Goal: Transaction & Acquisition: Purchase product/service

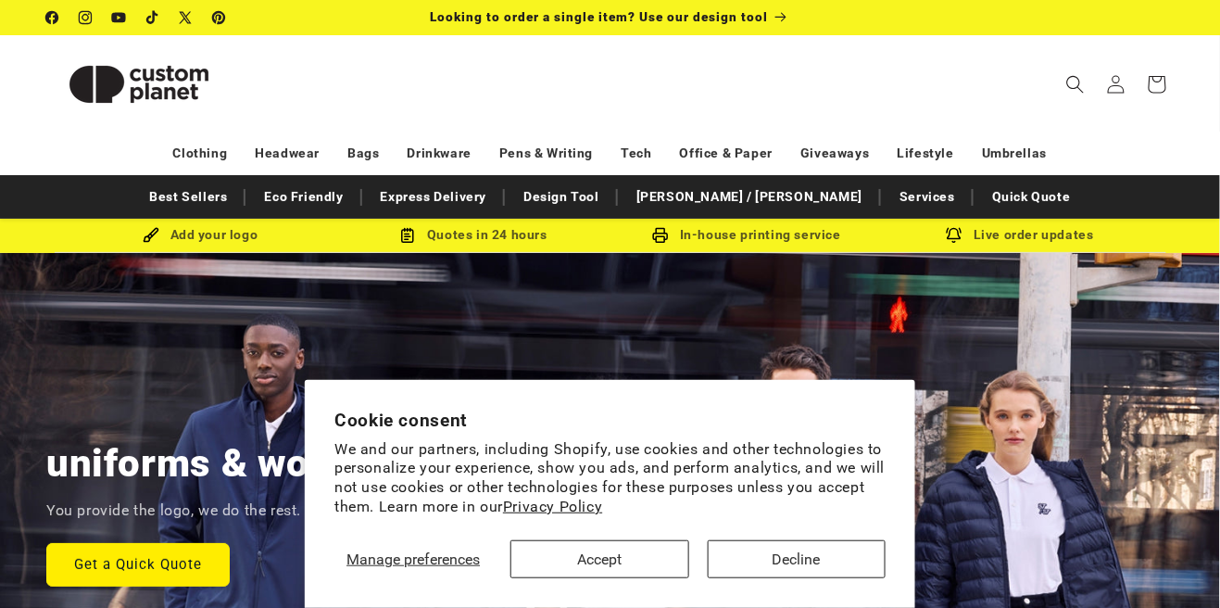
scroll to position [0, 79]
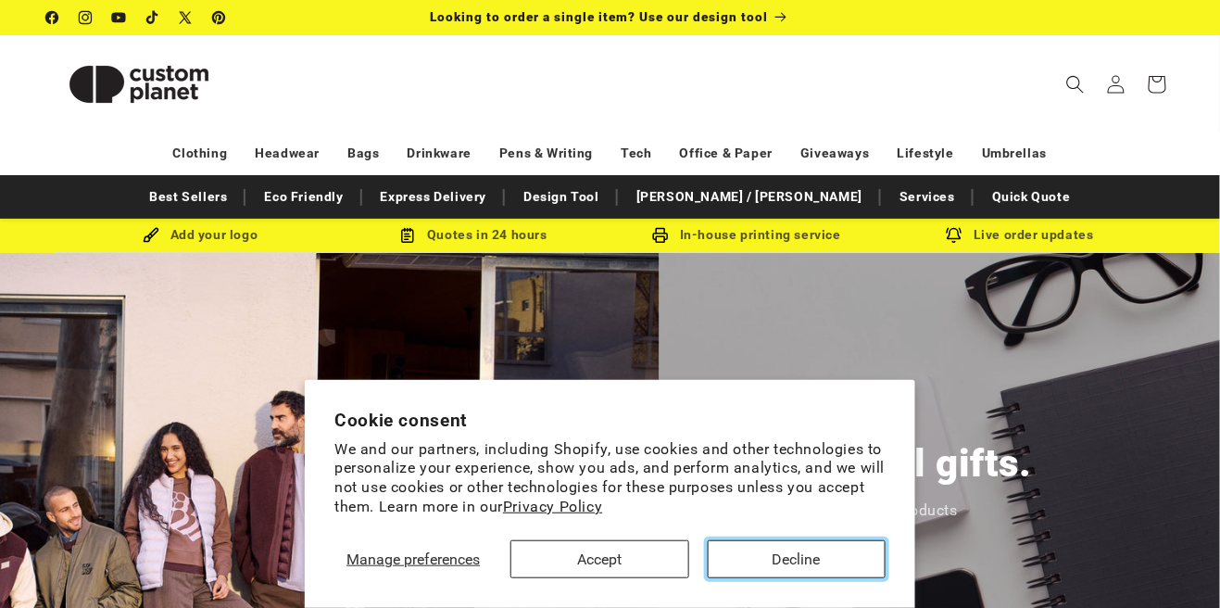
click at [751, 571] on button "Decline" at bounding box center [797, 559] width 178 height 38
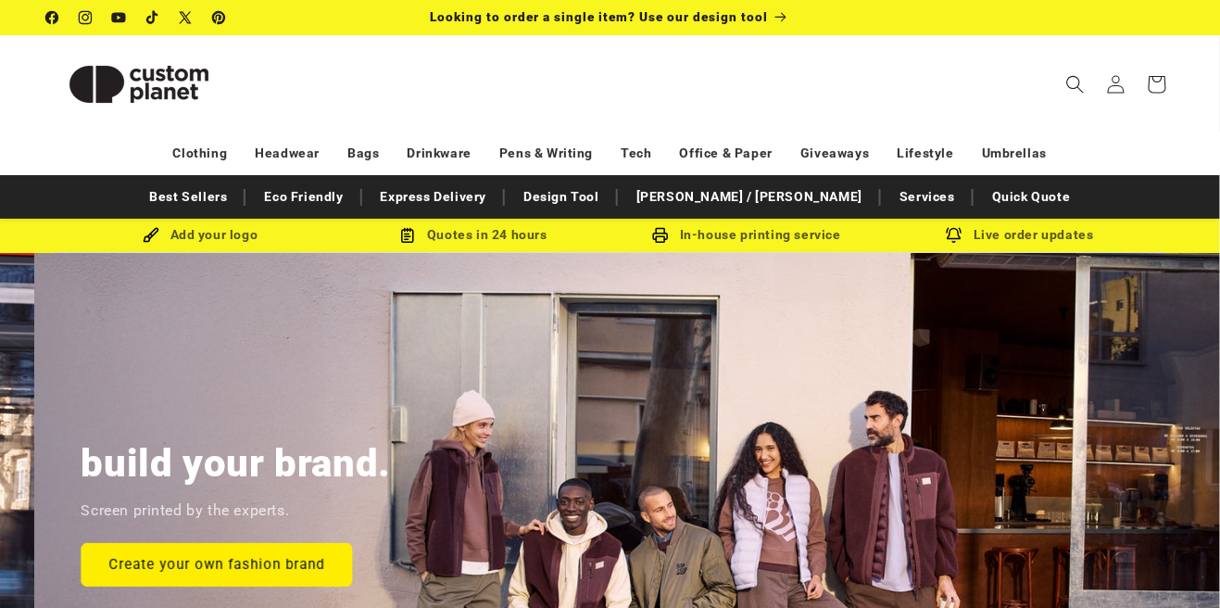
scroll to position [0, 1220]
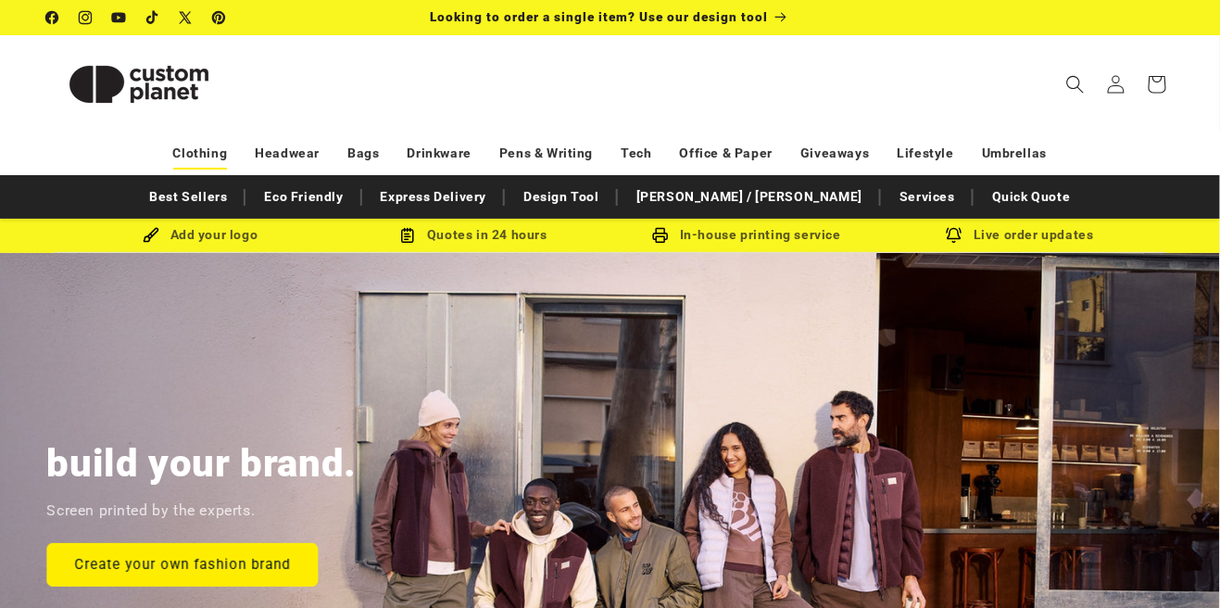
click at [193, 155] on link "Clothing" at bounding box center [200, 153] width 55 height 32
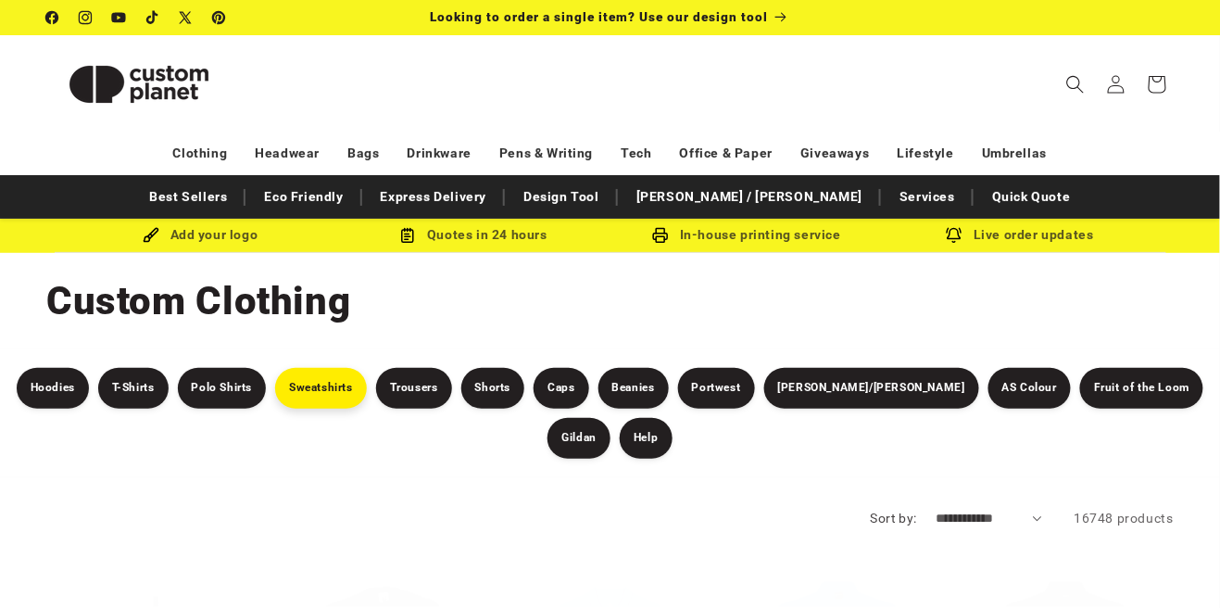
click at [330, 404] on link "Sweatshirts" at bounding box center [321, 388] width 92 height 41
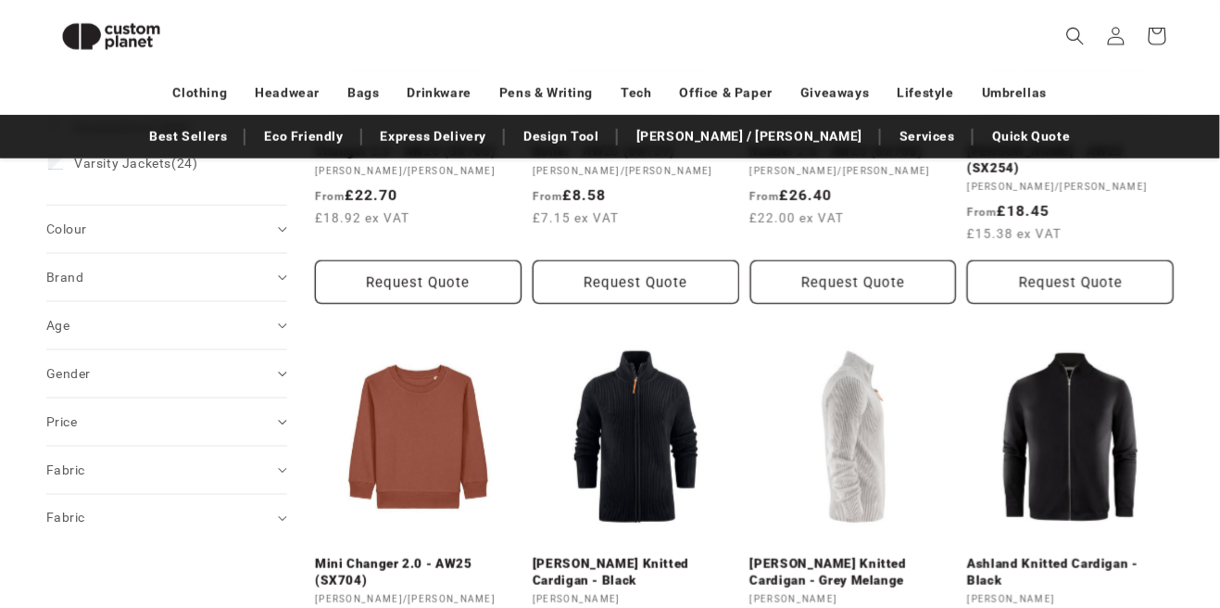
scroll to position [445, 0]
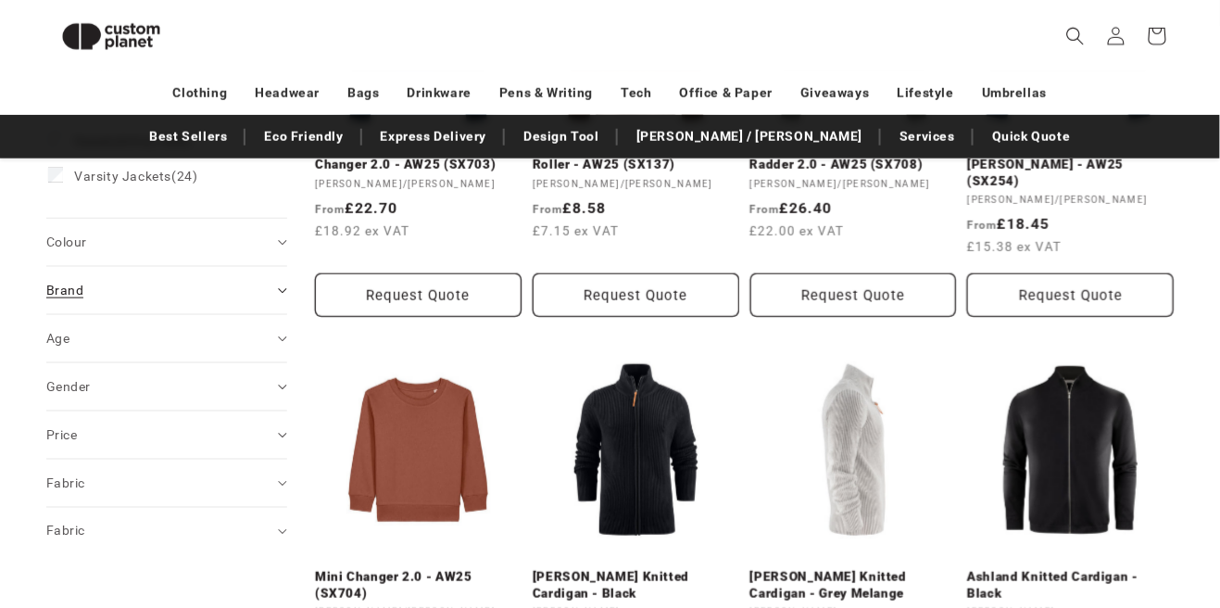
click at [210, 295] on div "Brand (0)" at bounding box center [158, 290] width 225 height 19
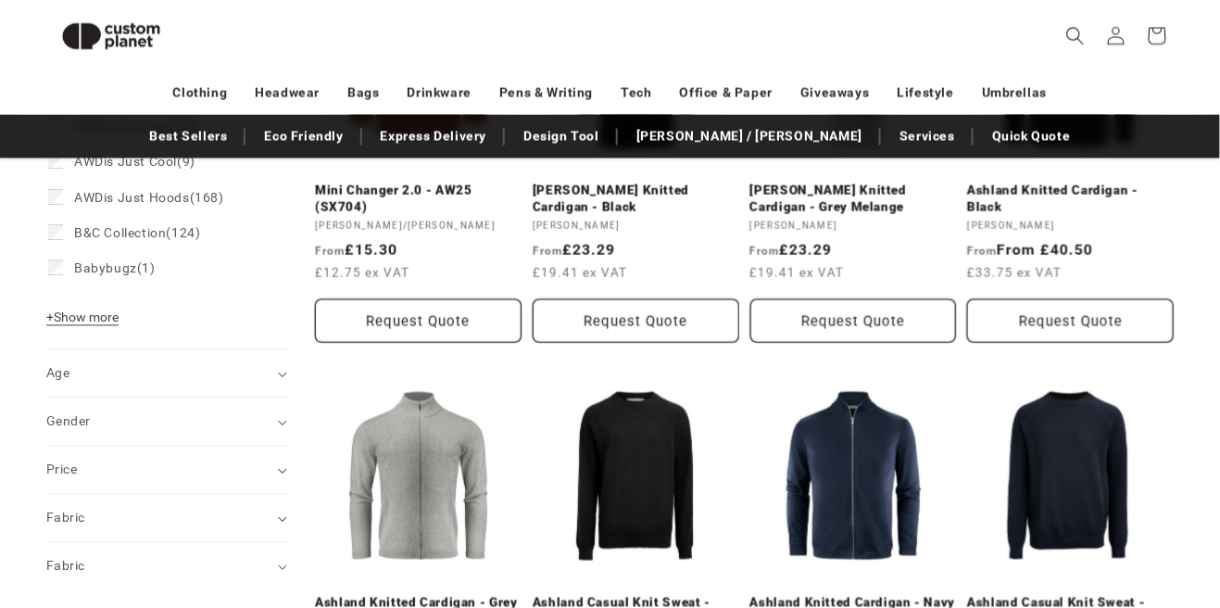
scroll to position [744, 0]
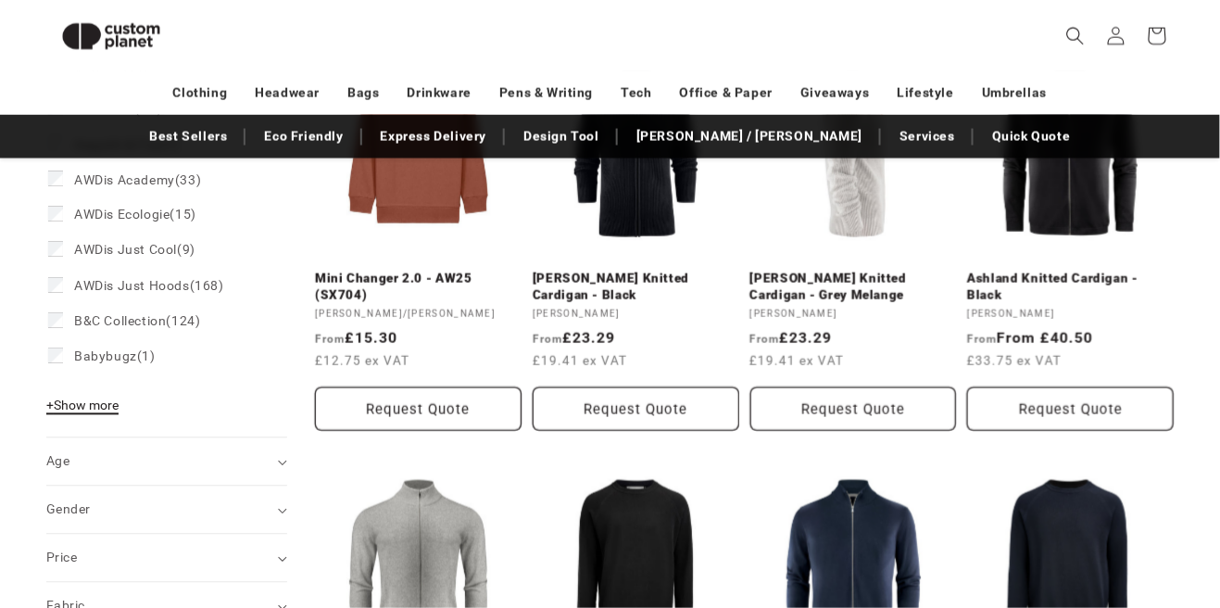
click at [110, 419] on button "+ Show more - Show less" at bounding box center [85, 410] width 78 height 26
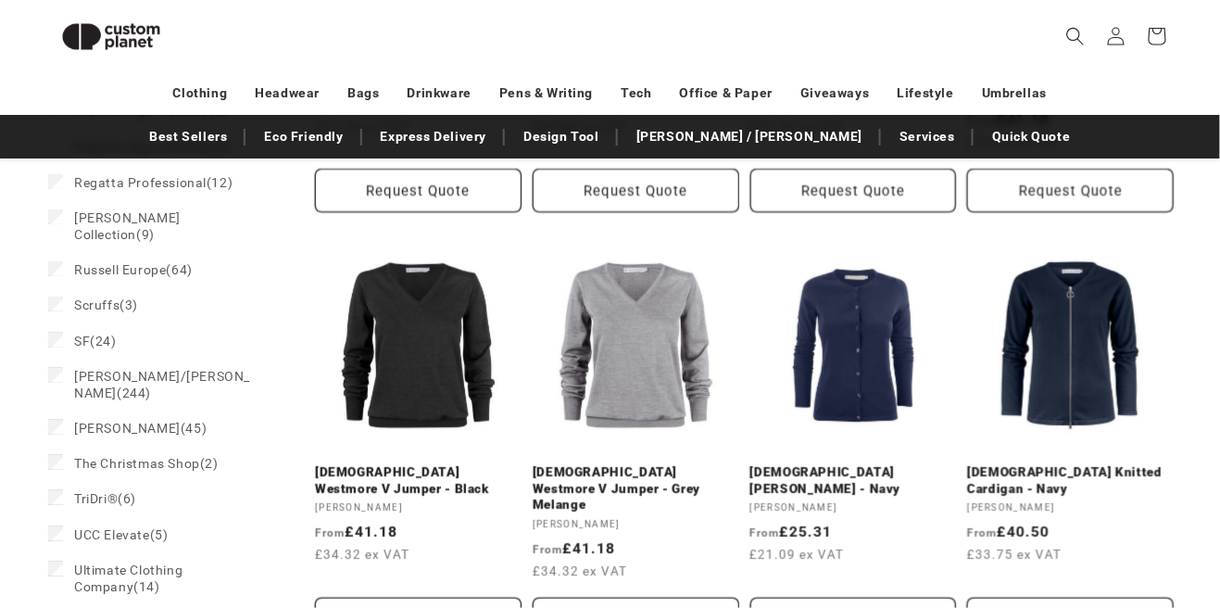
scroll to position [1802, 0]
click at [169, 368] on span "Stanley/Stella (244)" at bounding box center [165, 384] width 182 height 33
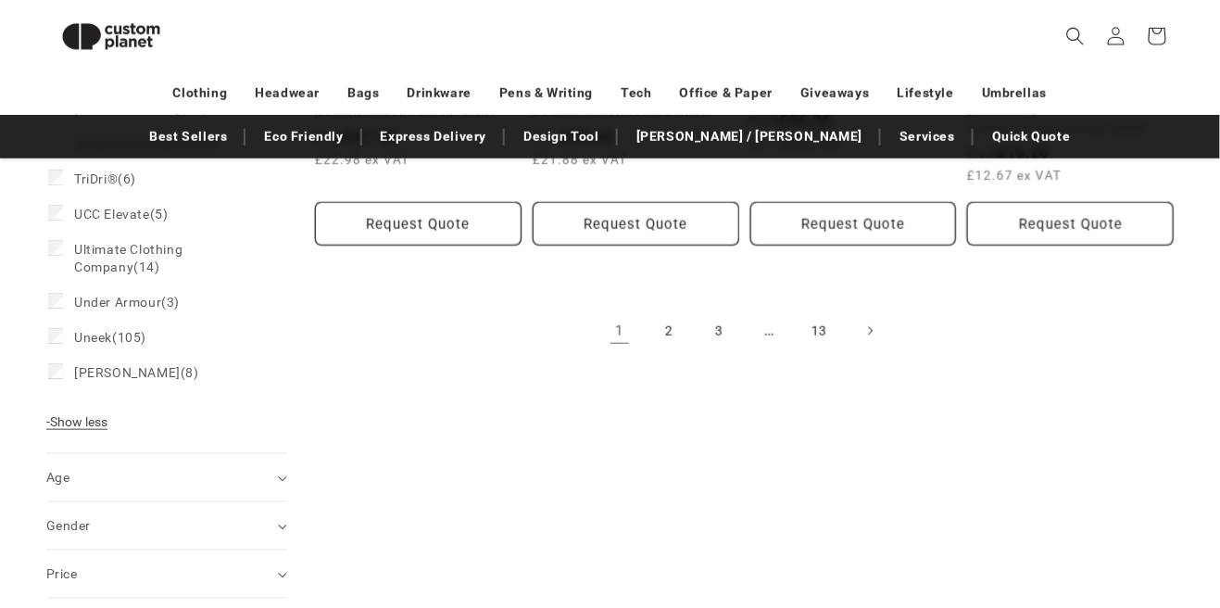
scroll to position [2165, 0]
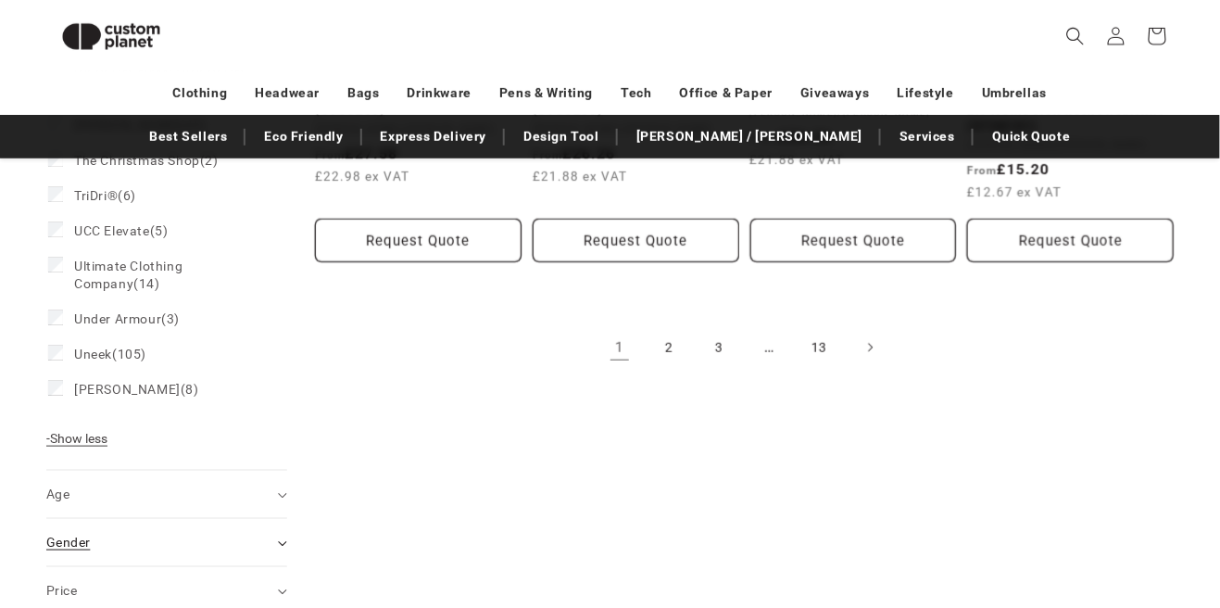
click at [254, 533] on div "Gender (0)" at bounding box center [158, 542] width 225 height 19
click at [132, 571] on label "Female (59) Female (59 products)" at bounding box center [161, 588] width 226 height 35
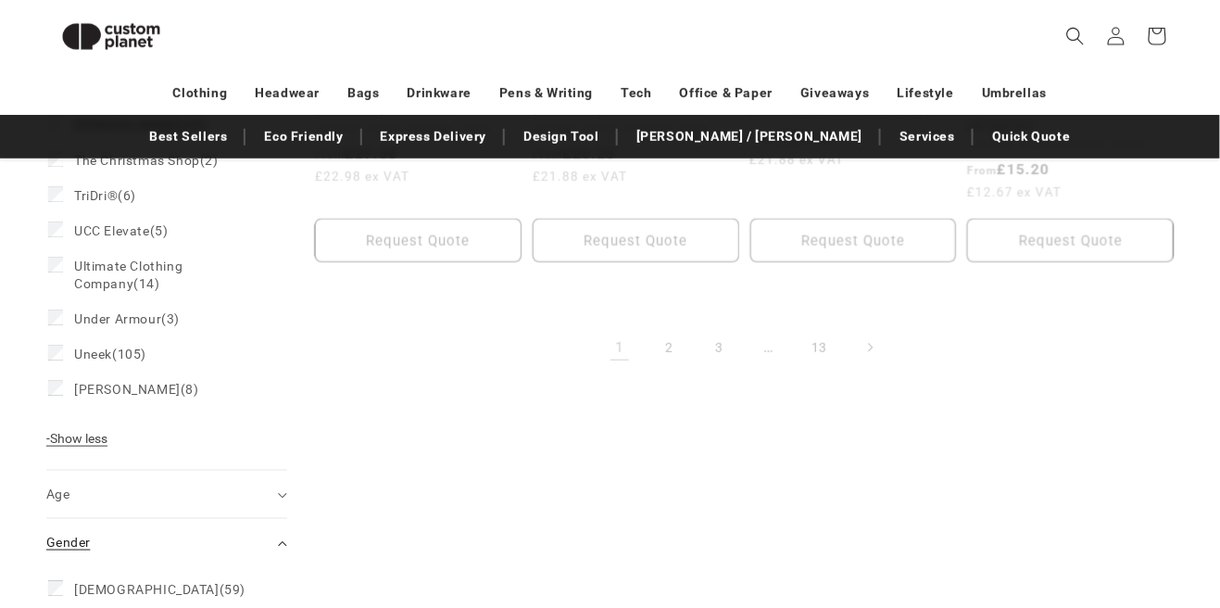
click at [268, 533] on div "Gender (0)" at bounding box center [158, 542] width 225 height 19
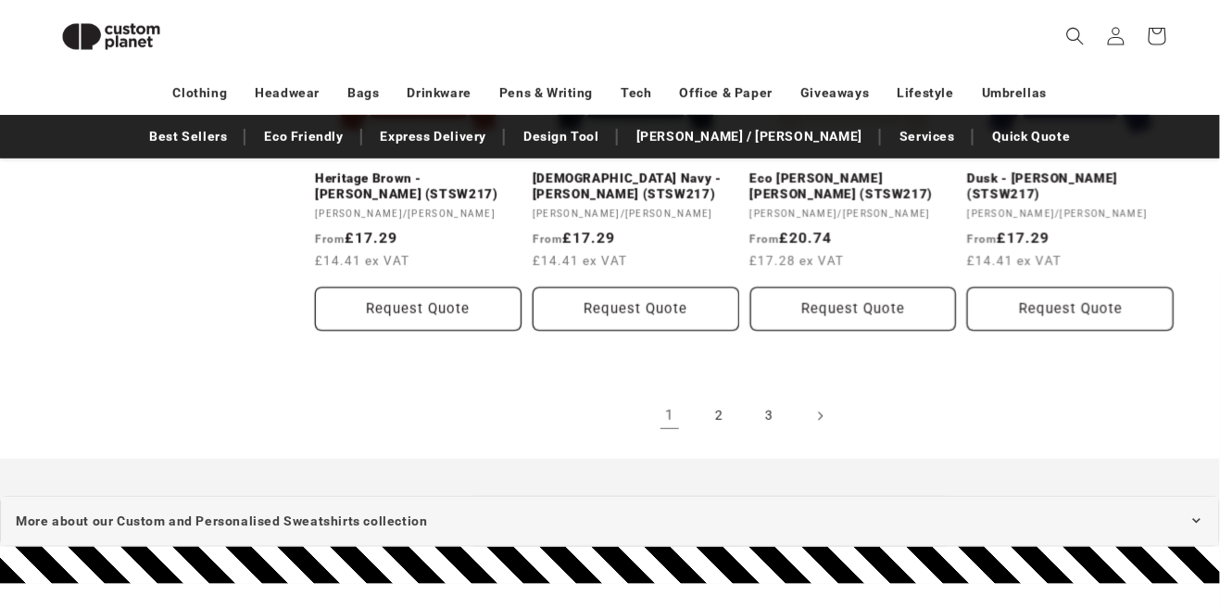
scroll to position [2081, 0]
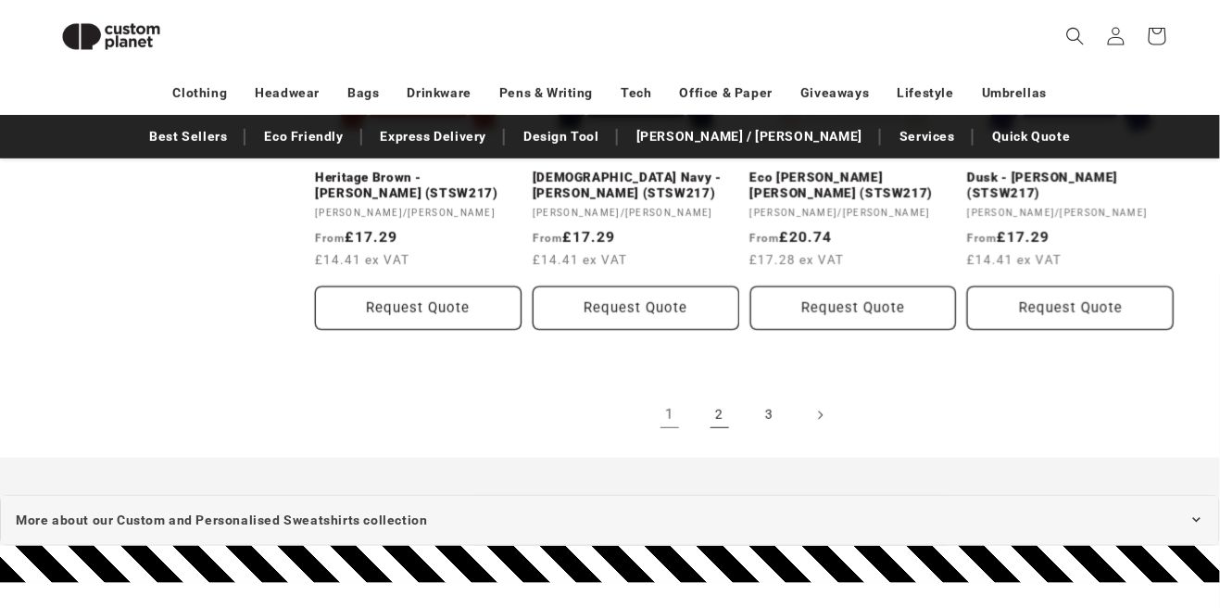
click at [723, 418] on link "2" at bounding box center [719, 415] width 41 height 41
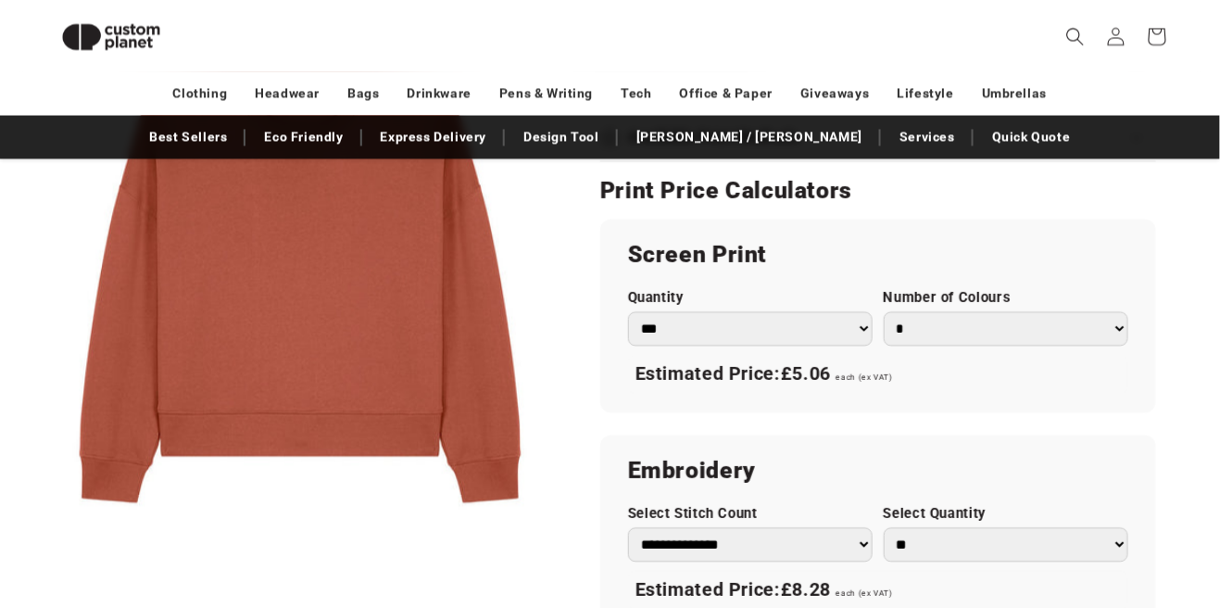
scroll to position [1023, 0]
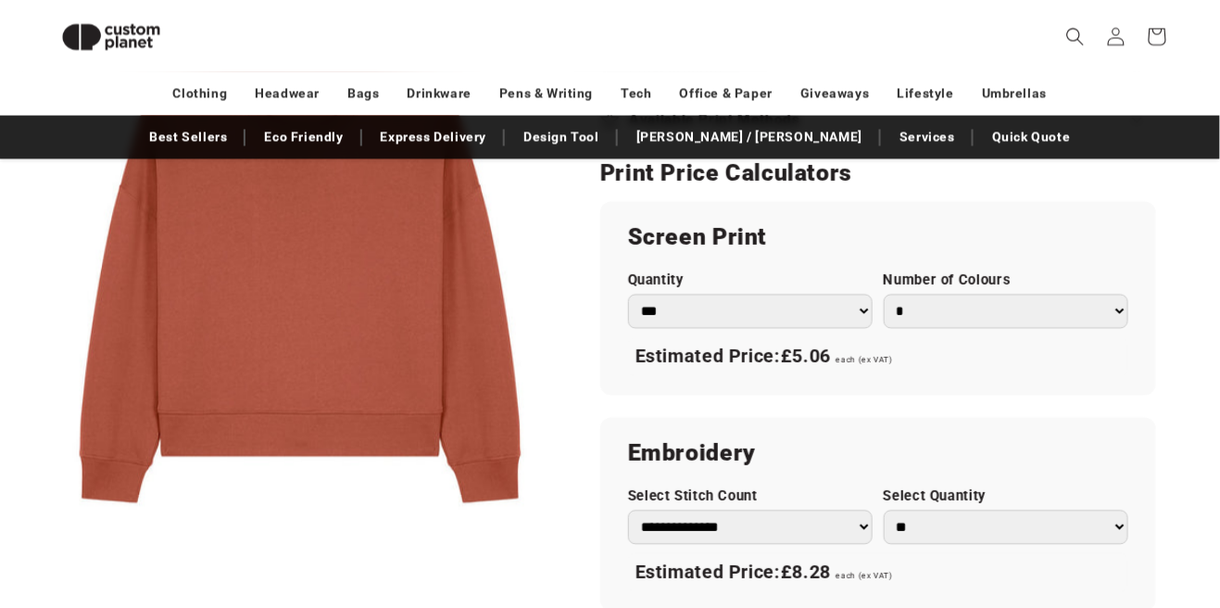
click at [838, 309] on select "*** *** *** **** **** **** ***** *****" at bounding box center [750, 311] width 245 height 35
click at [841, 313] on select "*** *** *** **** **** **** ***** *****" at bounding box center [750, 311] width 245 height 35
click at [830, 298] on select "*** *** *** **** **** **** ***** *****" at bounding box center [750, 311] width 245 height 35
click at [985, 407] on div "**********" at bounding box center [878, 405] width 556 height 409
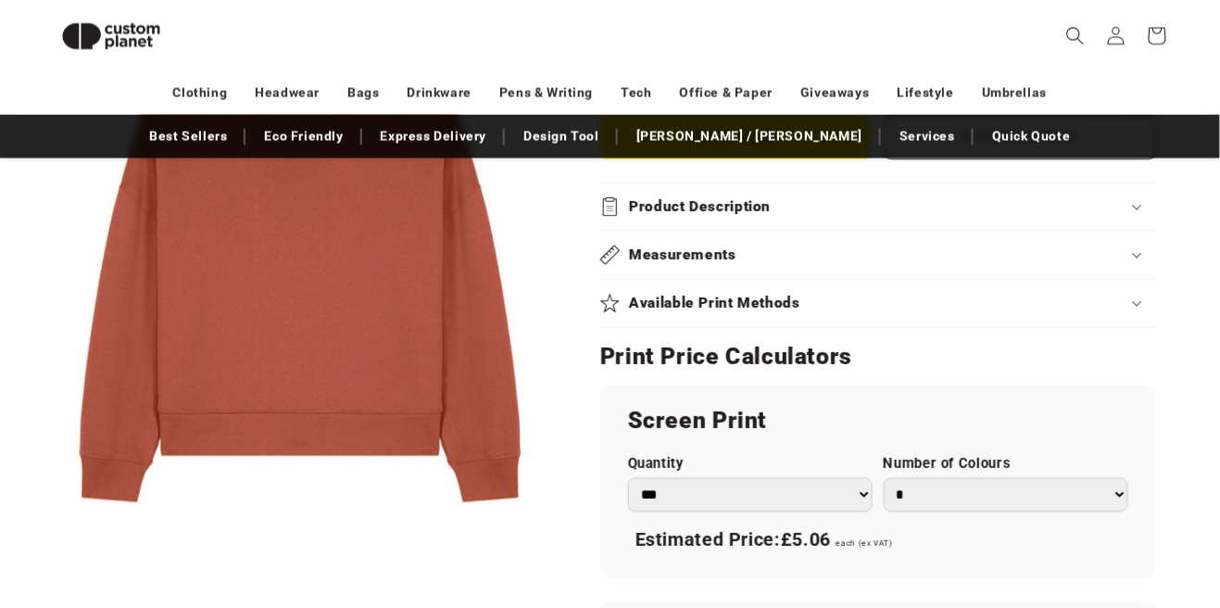
scroll to position [839, 0]
click at [876, 221] on summary "Product Description" at bounding box center [878, 205] width 556 height 47
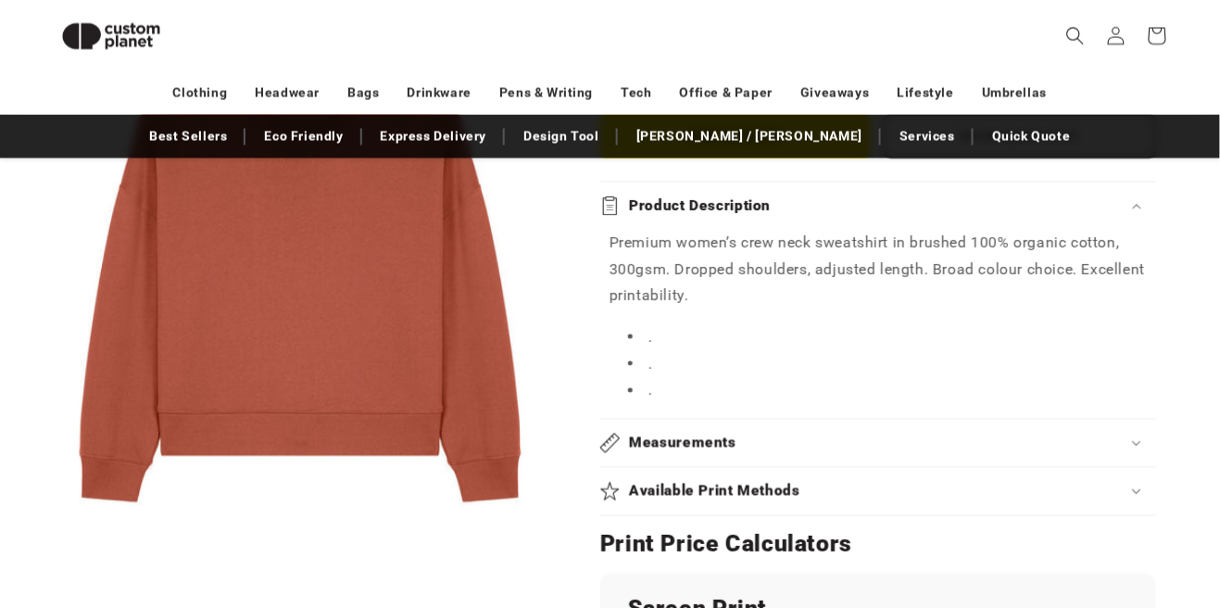
click at [888, 597] on h2 "Screen Print" at bounding box center [878, 610] width 500 height 30
click at [882, 491] on div "Available Print Methods" at bounding box center [878, 491] width 556 height 19
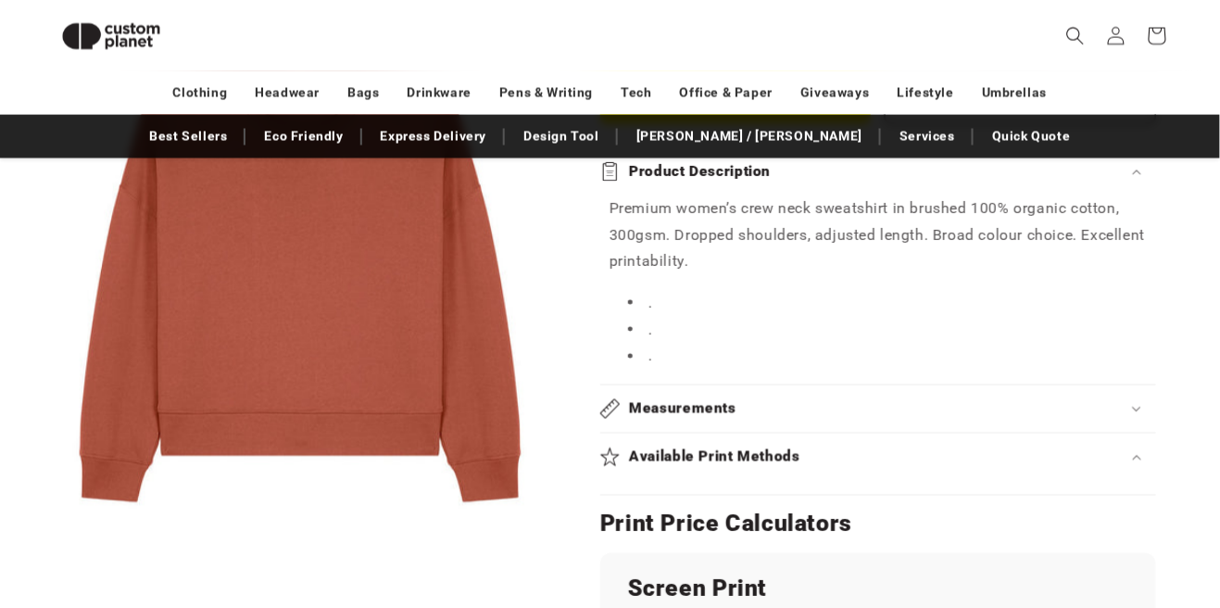
click at [955, 458] on div "Available Print Methods" at bounding box center [878, 456] width 556 height 19
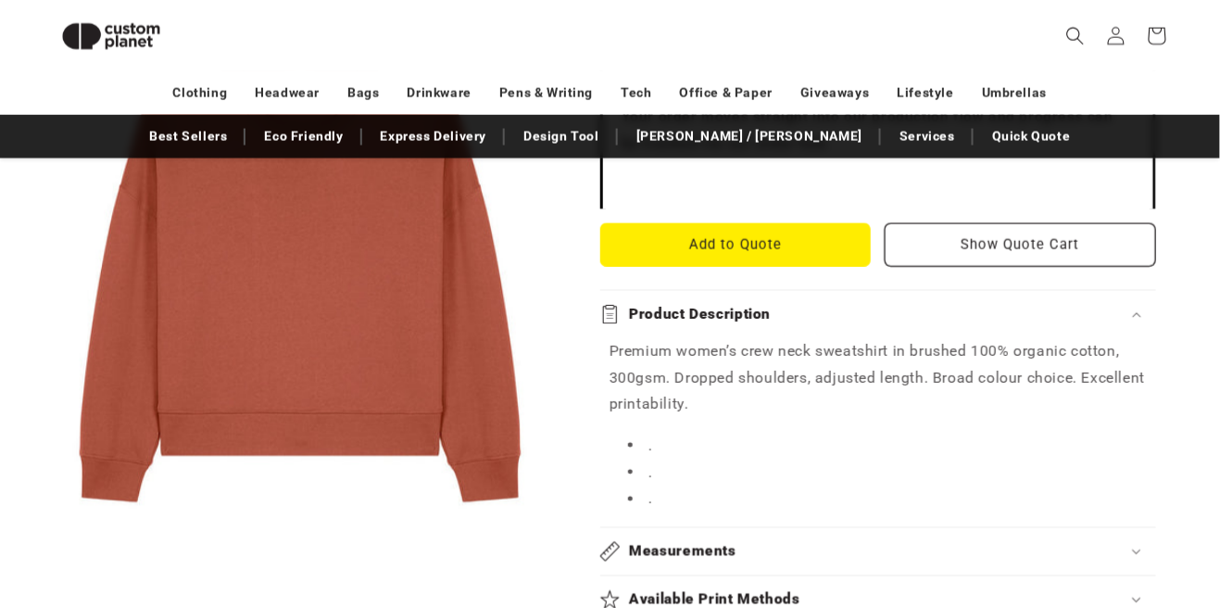
scroll to position [722, 0]
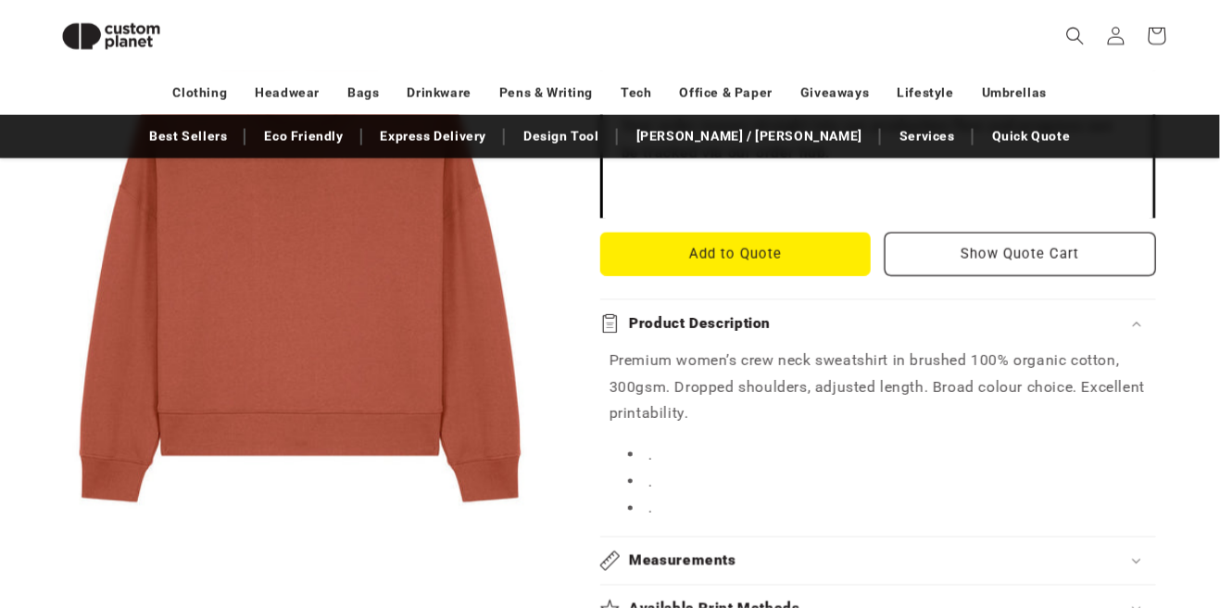
click at [1099, 331] on div "Product Description" at bounding box center [878, 323] width 556 height 19
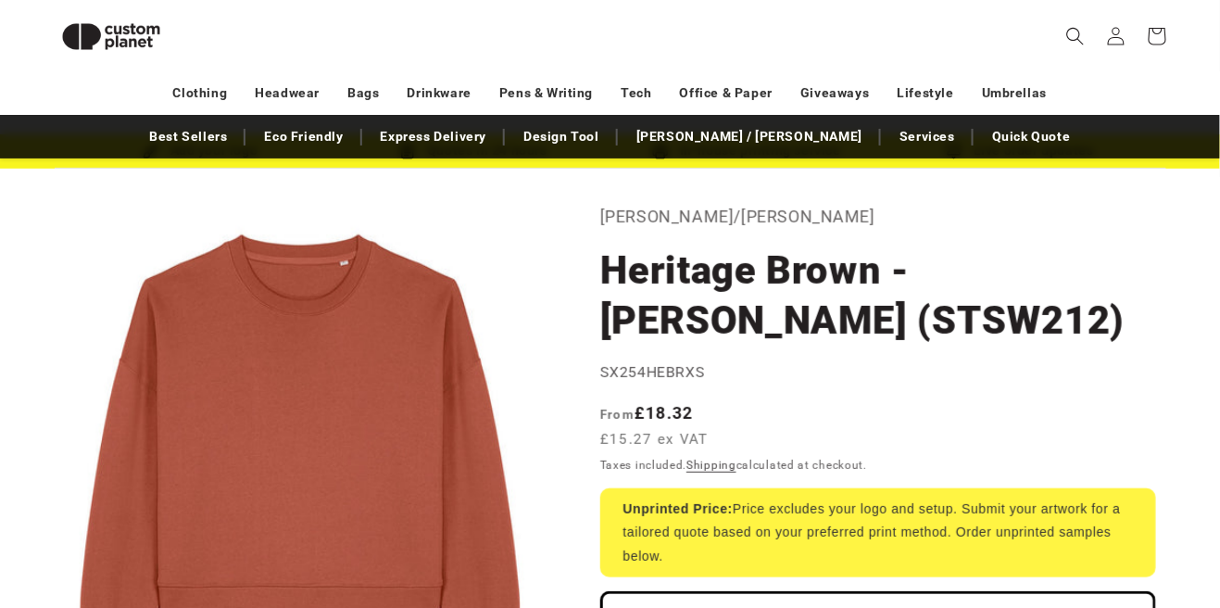
scroll to position [0, 0]
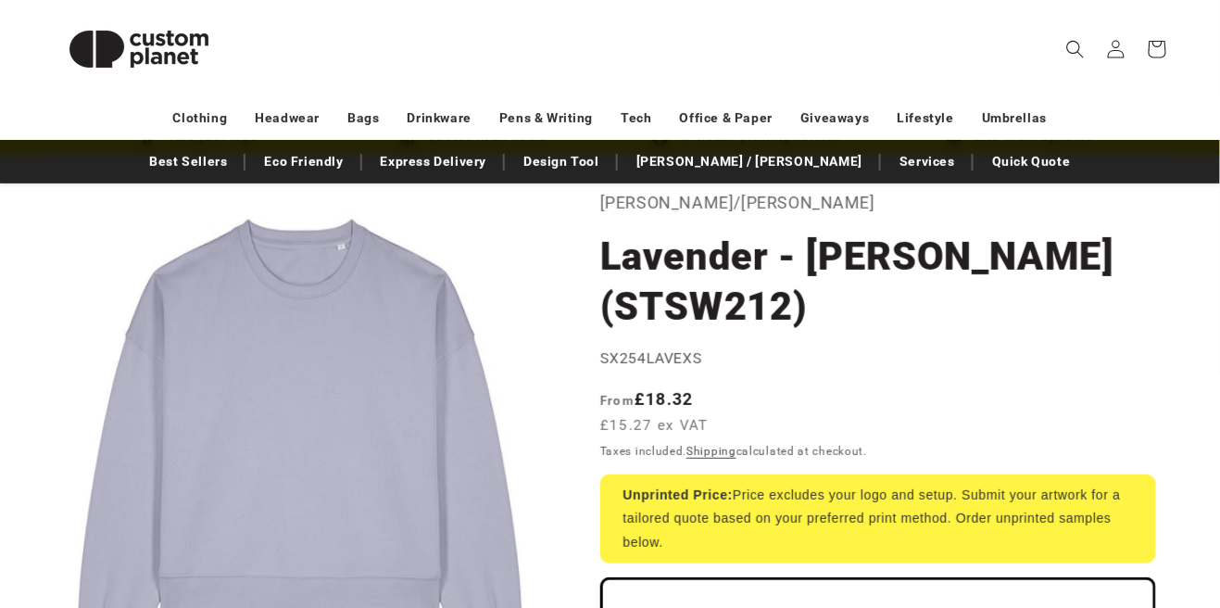
scroll to position [98, 0]
